Goal: Task Accomplishment & Management: Manage account settings

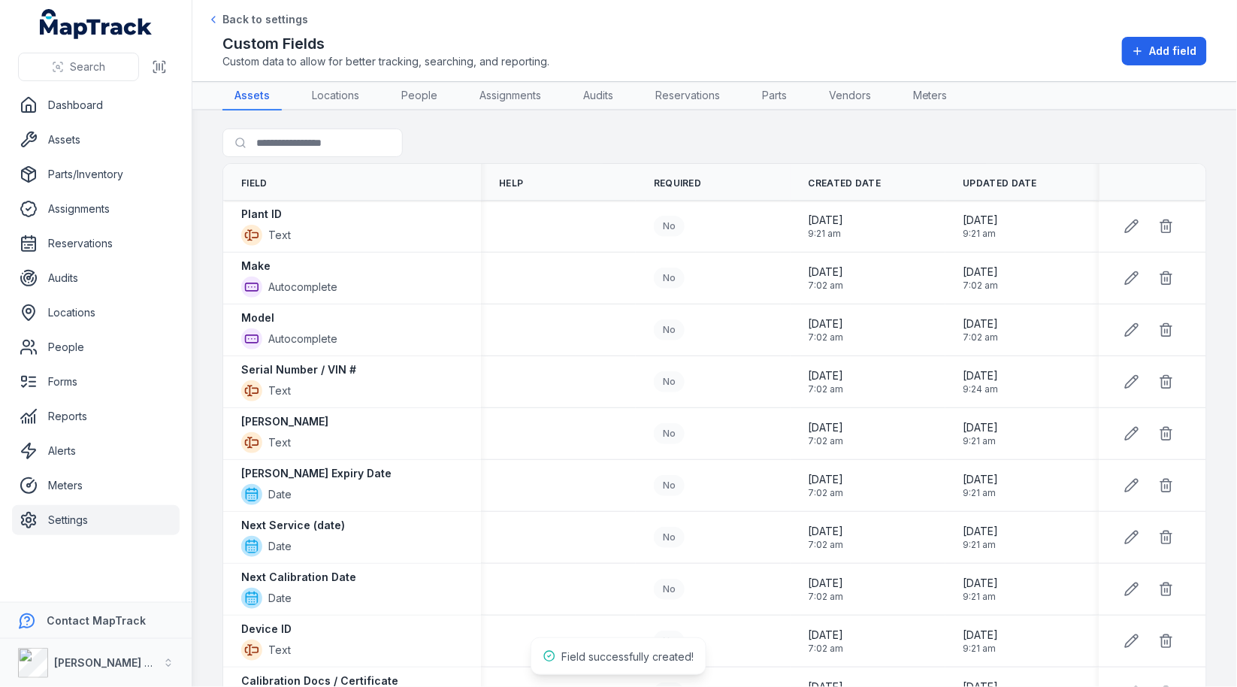
scroll to position [181, 0]
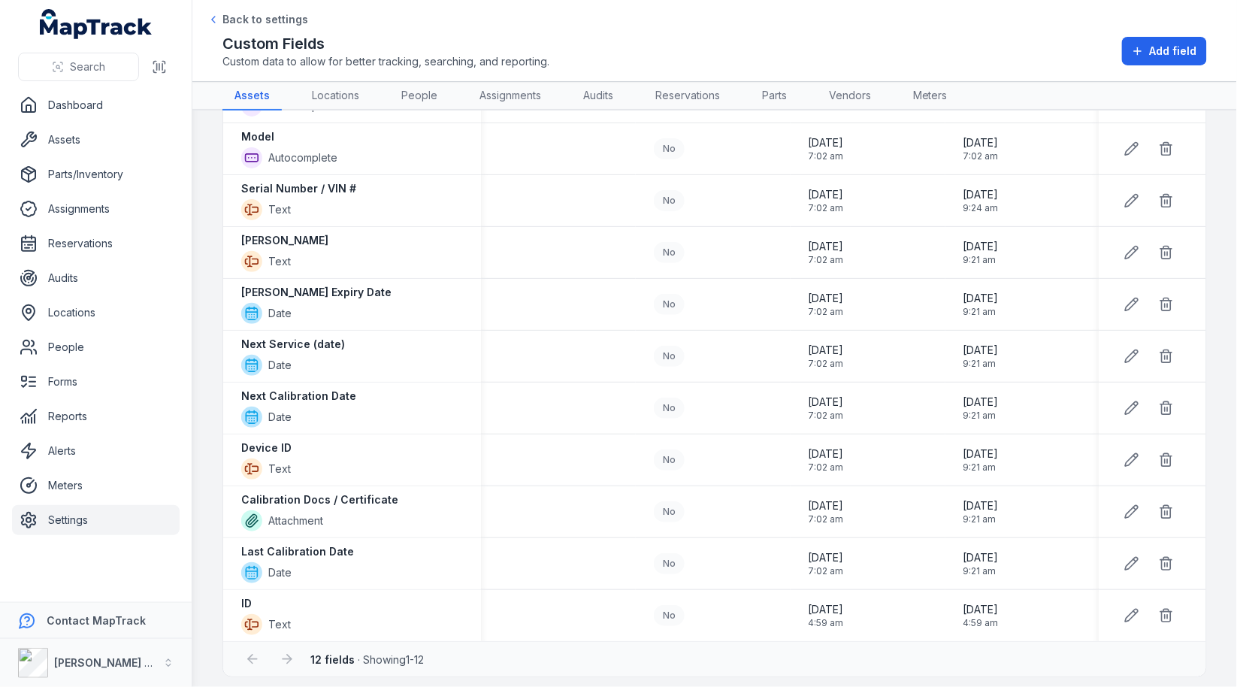
click at [86, 512] on link "Settings" at bounding box center [96, 520] width 168 height 30
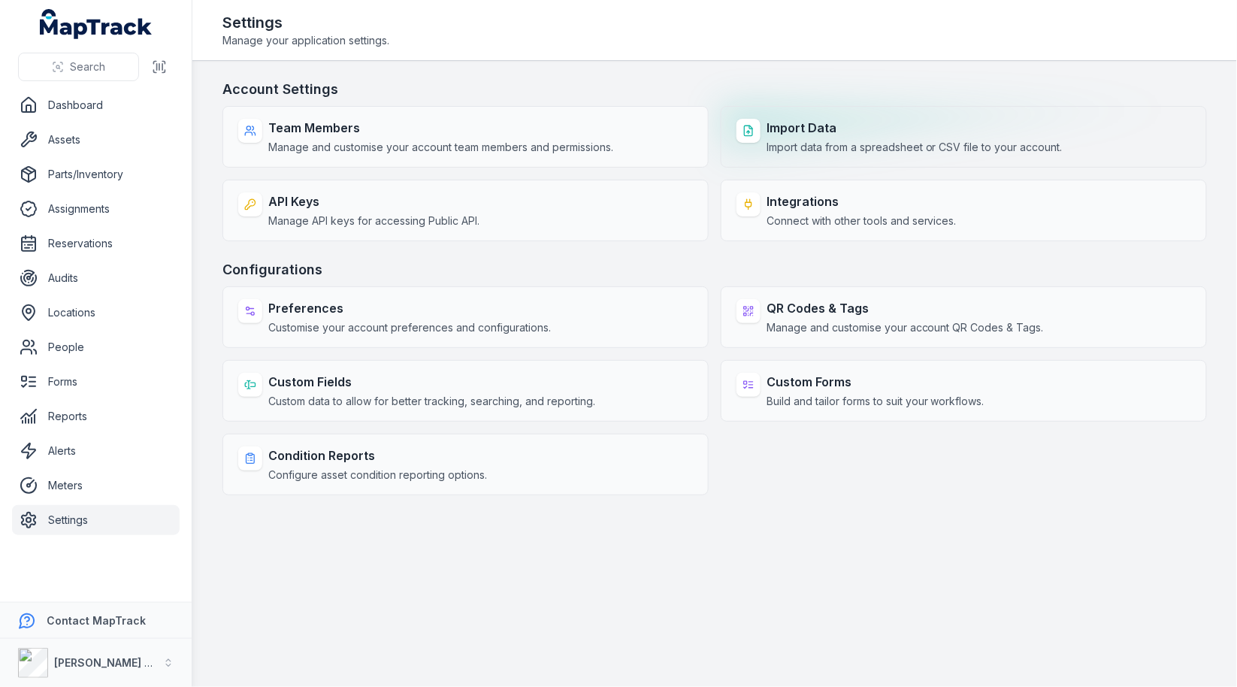
click at [836, 140] on span "Import data from a spreadsheet or CSV file to your account." at bounding box center [914, 147] width 296 height 15
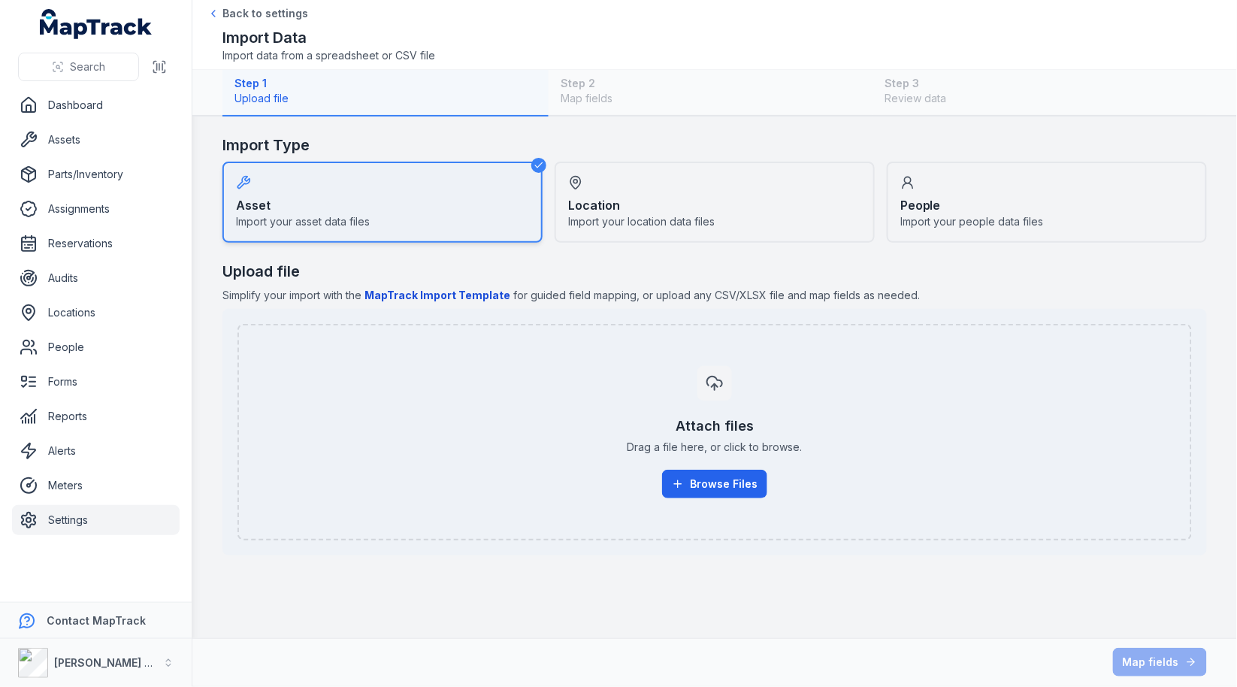
click at [906, 79] on div "Step 1 Upload file Step 2 Map fields Step 3 Review data" at bounding box center [714, 93] width 984 height 47
click at [687, 193] on div "Location Import your location data files" at bounding box center [714, 202] width 320 height 81
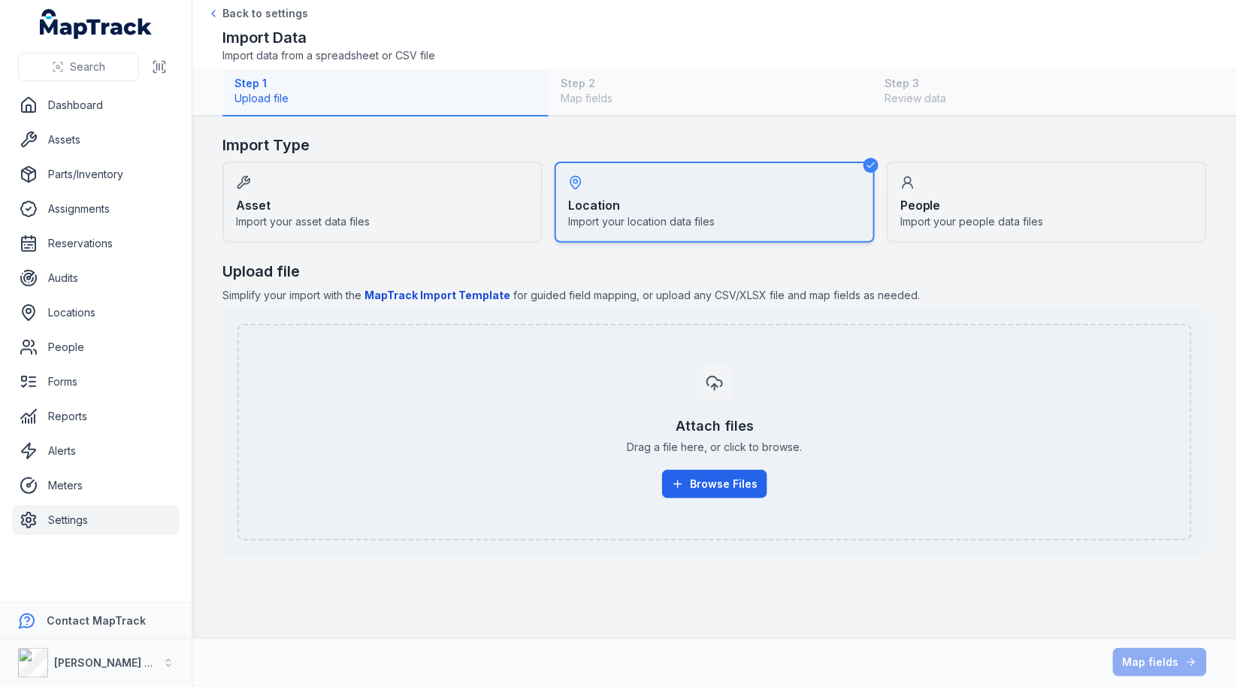
click at [1061, 193] on div "People Import your people data files" at bounding box center [1047, 202] width 320 height 81
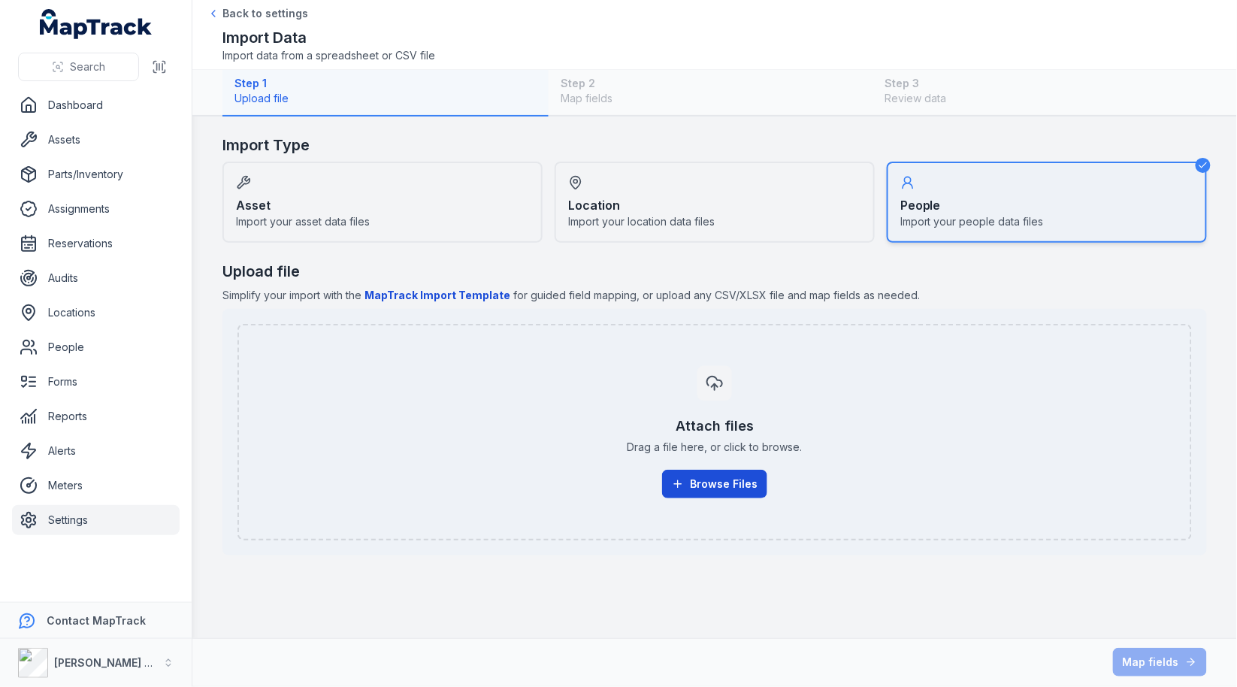
click at [709, 470] on button "Browse Files" at bounding box center [714, 484] width 105 height 29
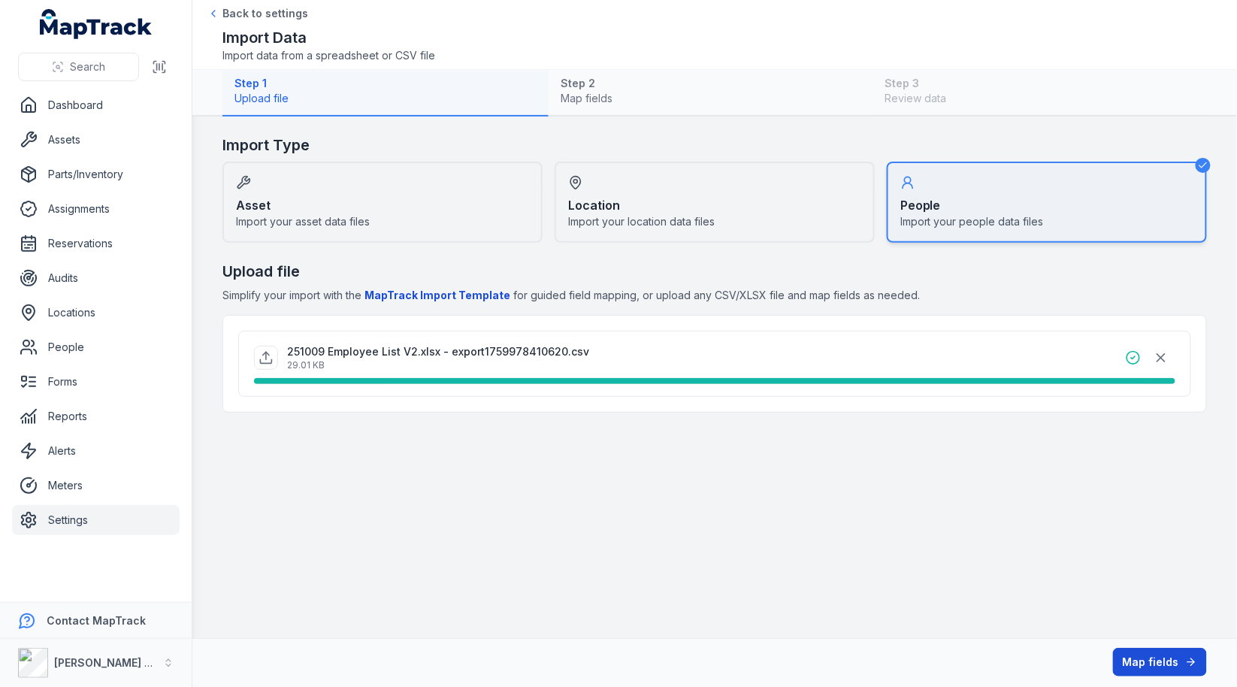
click at [1150, 666] on button "Map fields" at bounding box center [1160, 662] width 94 height 29
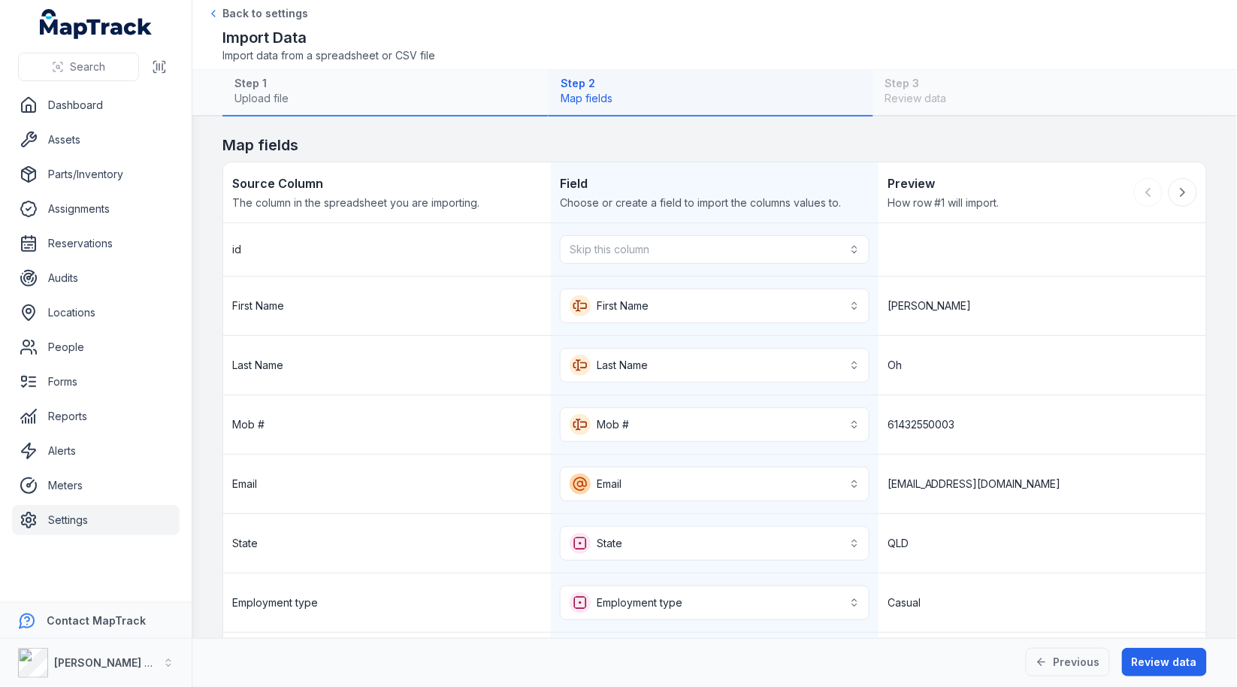
click at [768, 261] on div "Skip this column" at bounding box center [715, 249] width 328 height 53
click at [773, 253] on button "Skip this column" at bounding box center [715, 249] width 310 height 29
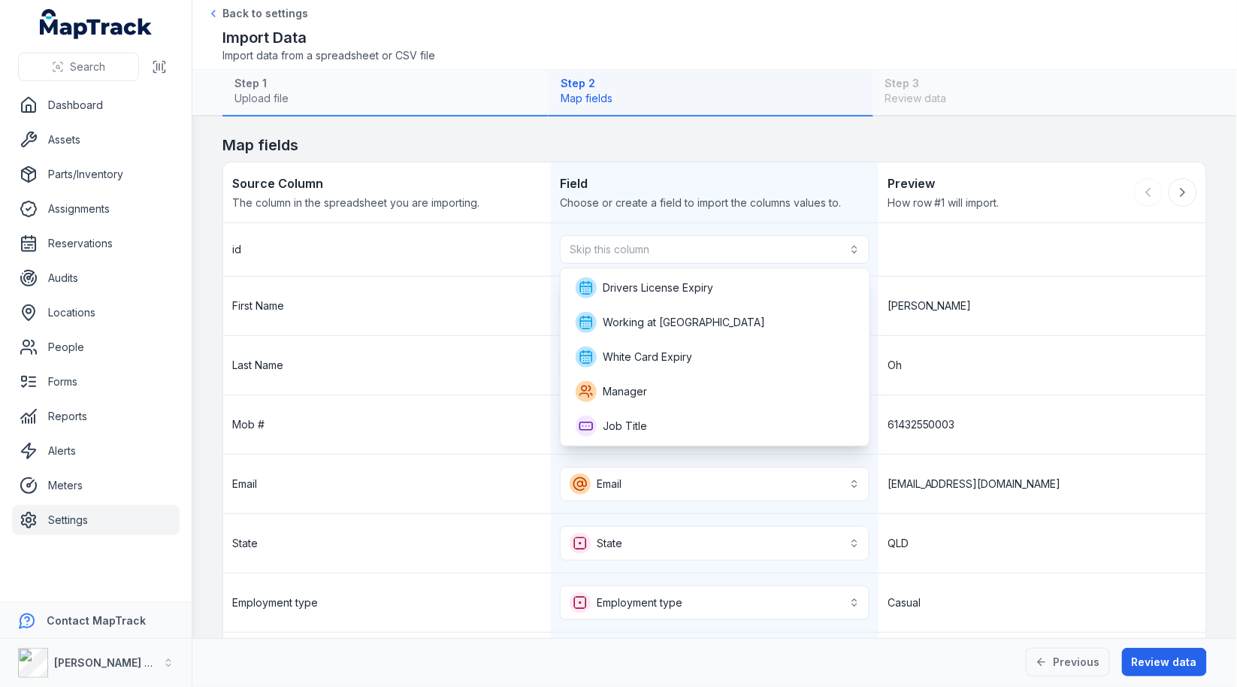
click at [794, 206] on div "**********" at bounding box center [714, 661] width 984 height 999
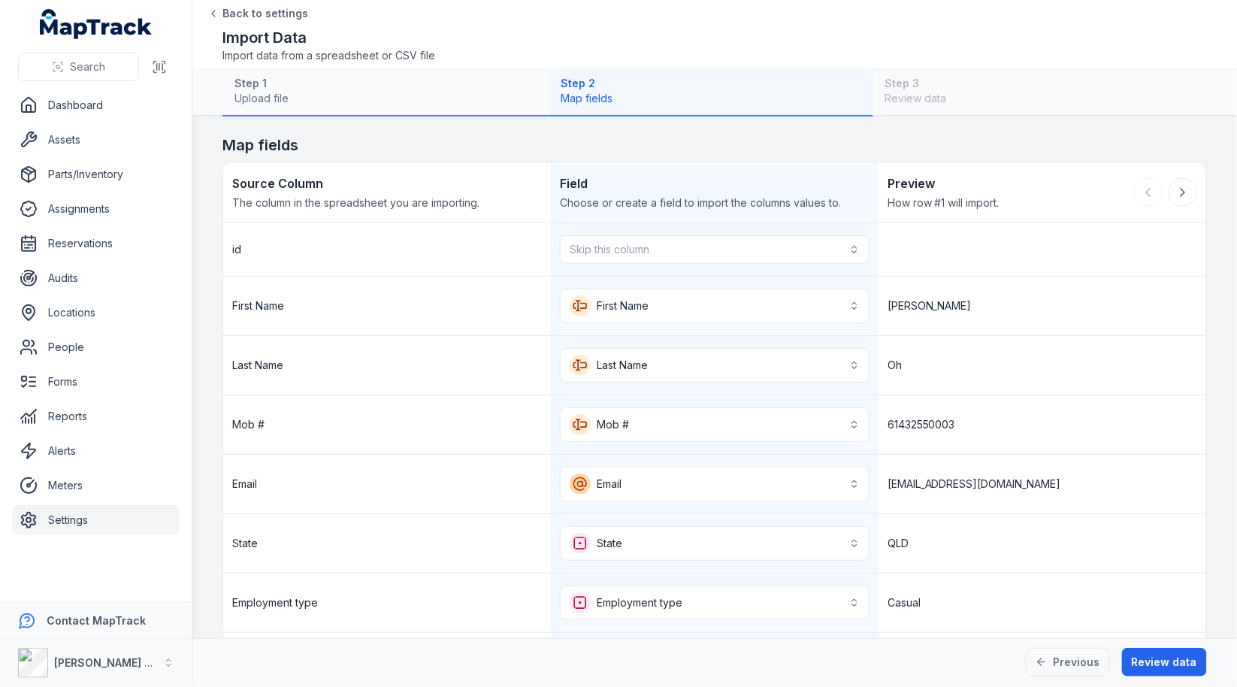
click at [94, 518] on link "Settings" at bounding box center [96, 520] width 168 height 30
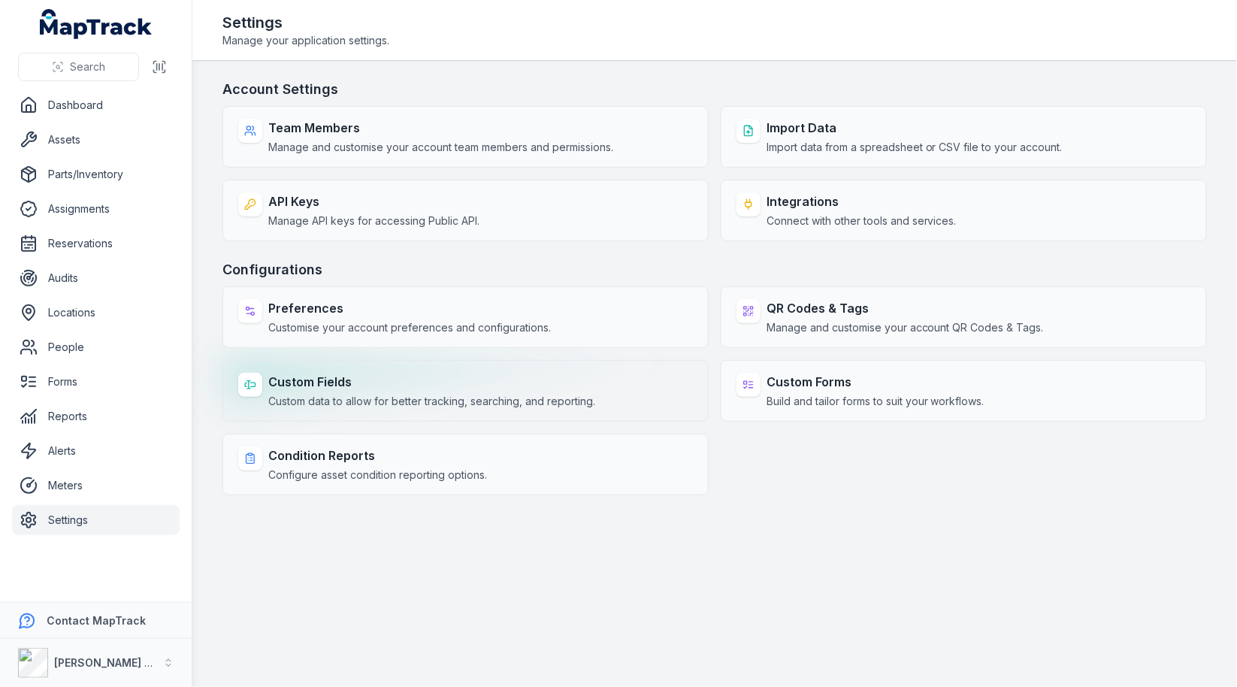
click at [337, 362] on div "Custom Fields Custom data to allow for better tracking, searching, and reportin…" at bounding box center [465, 391] width 486 height 62
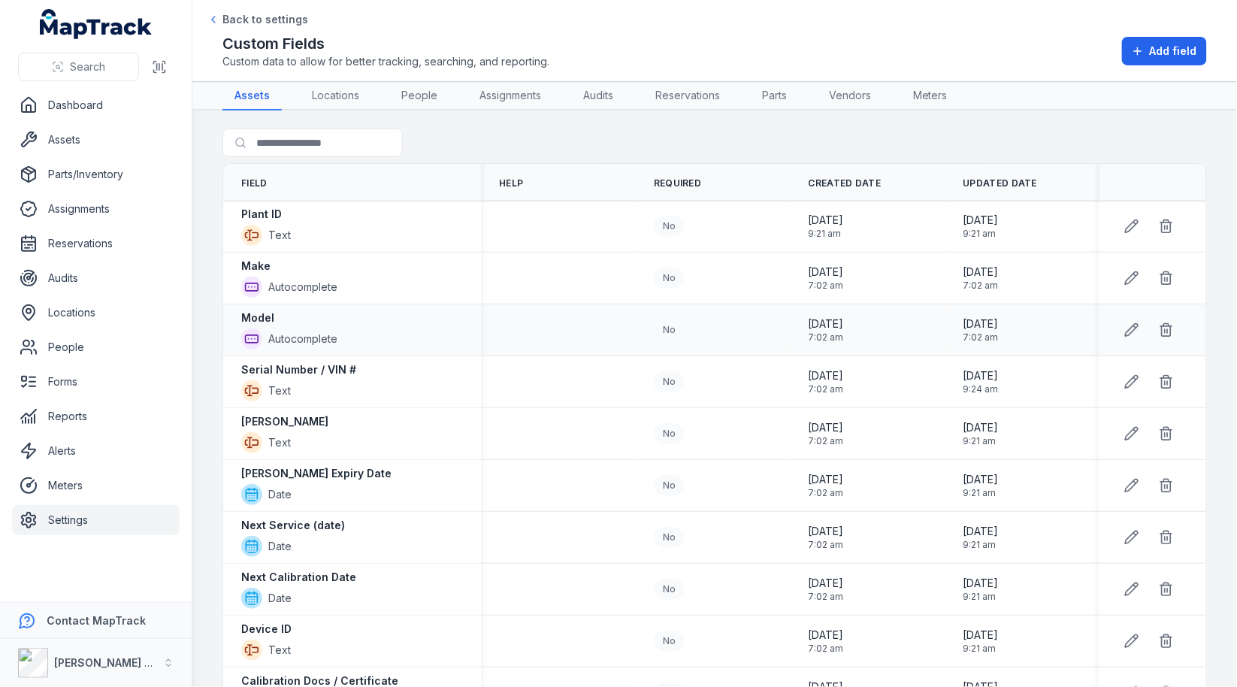
scroll to position [181, 0]
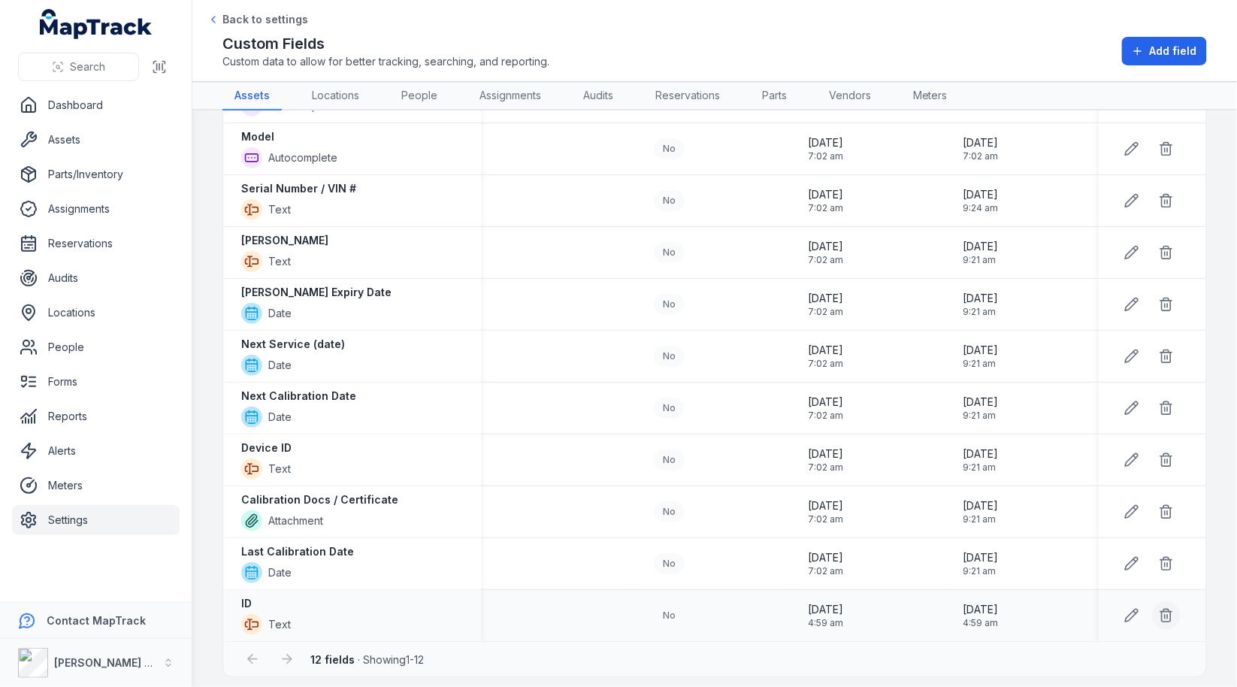
click at [1159, 601] on button at bounding box center [1166, 615] width 29 height 29
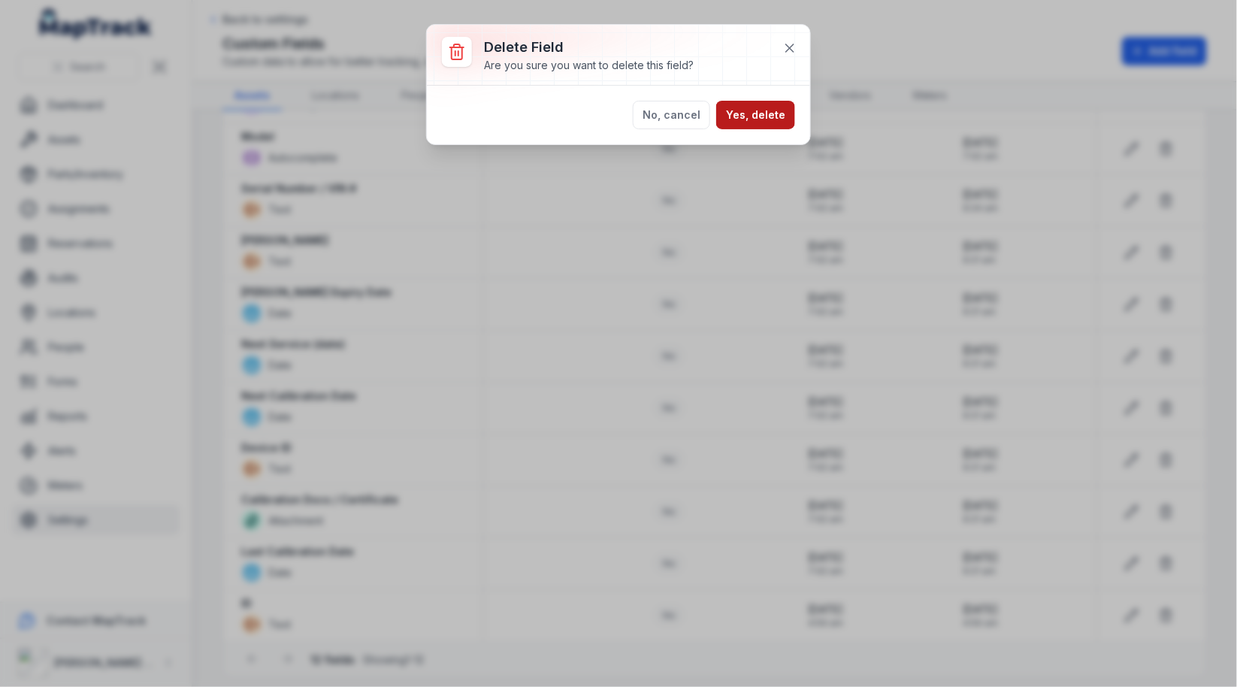
click at [760, 120] on button "Yes, delete" at bounding box center [755, 115] width 79 height 29
